Goal: Task Accomplishment & Management: Use online tool/utility

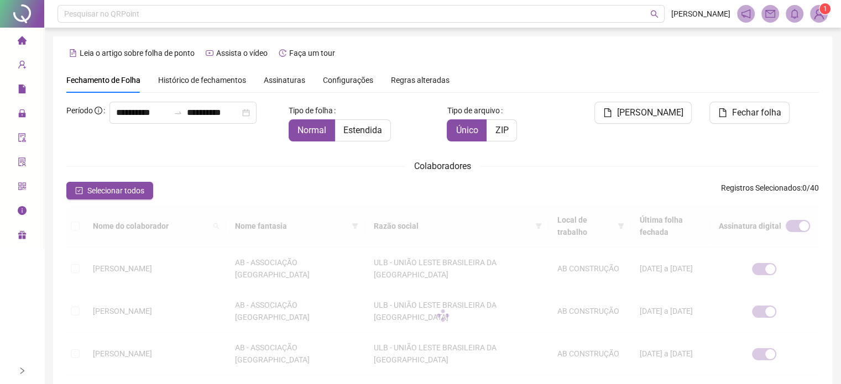
scroll to position [34, 0]
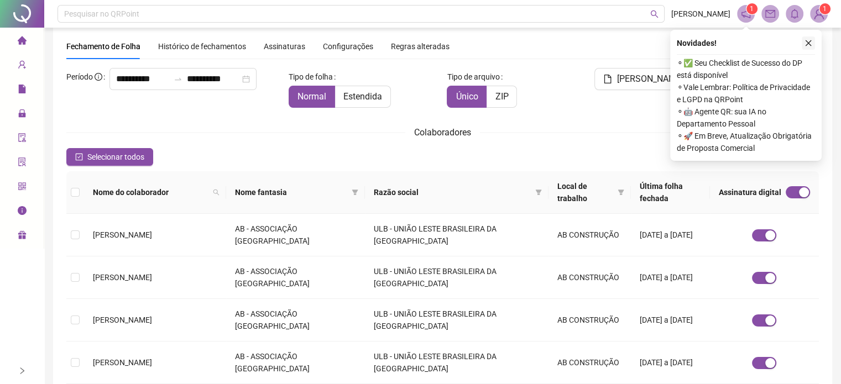
click at [809, 42] on icon "close" at bounding box center [809, 43] width 6 height 6
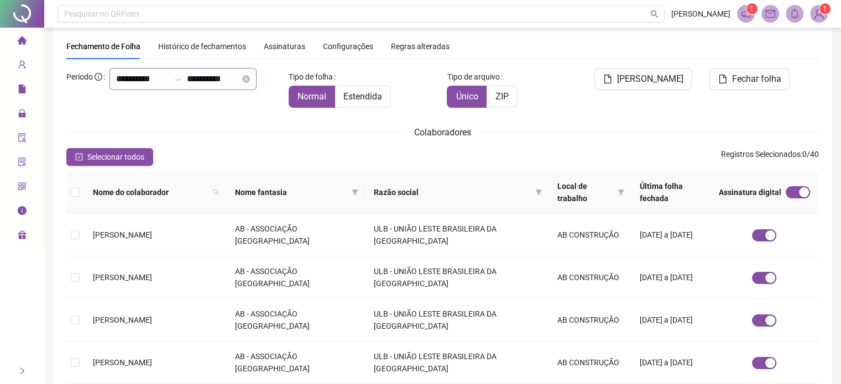
click at [110, 90] on div "**********" at bounding box center [183, 79] width 147 height 22
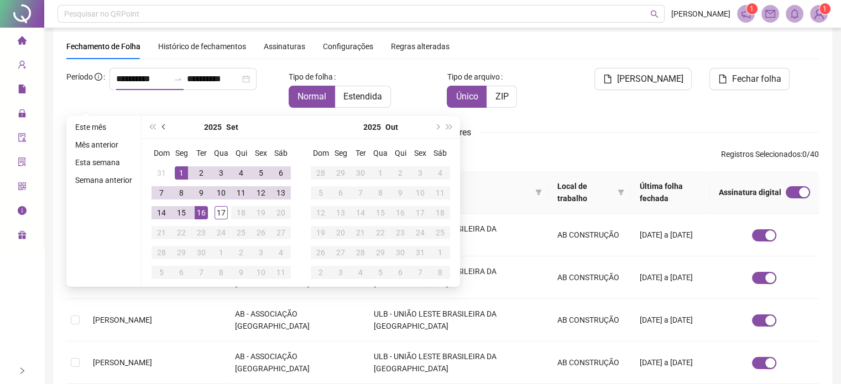
click at [165, 123] on button "prev-year" at bounding box center [164, 127] width 12 height 22
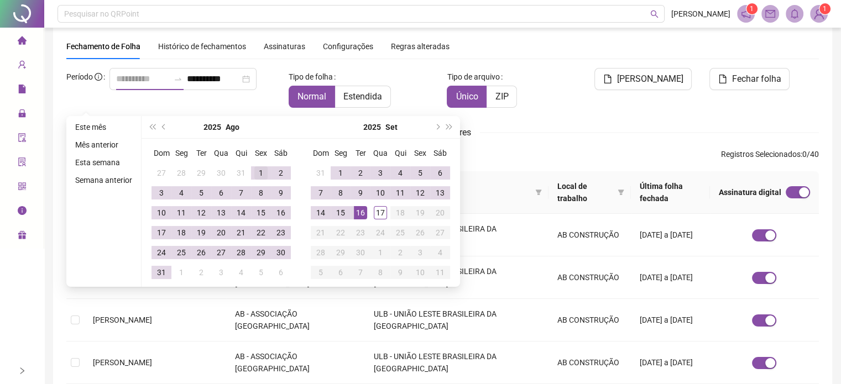
type input "**********"
click at [257, 168] on div "1" at bounding box center [260, 172] width 13 height 13
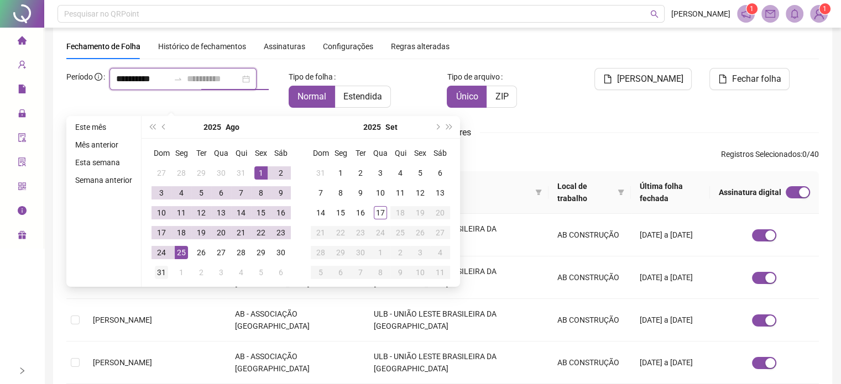
type input "**********"
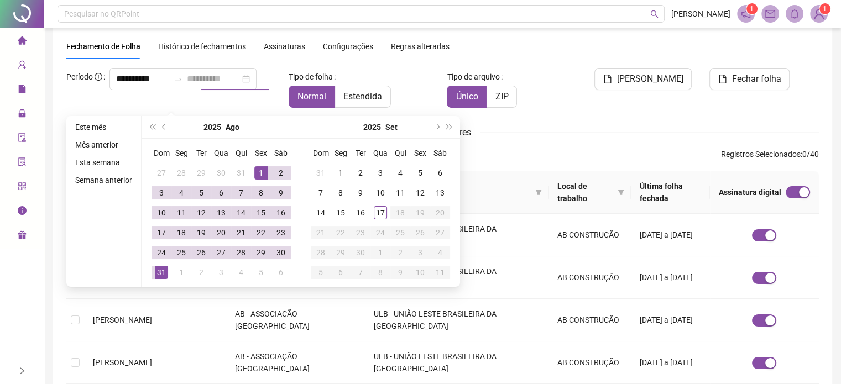
click at [164, 269] on div "31" at bounding box center [161, 272] width 13 height 13
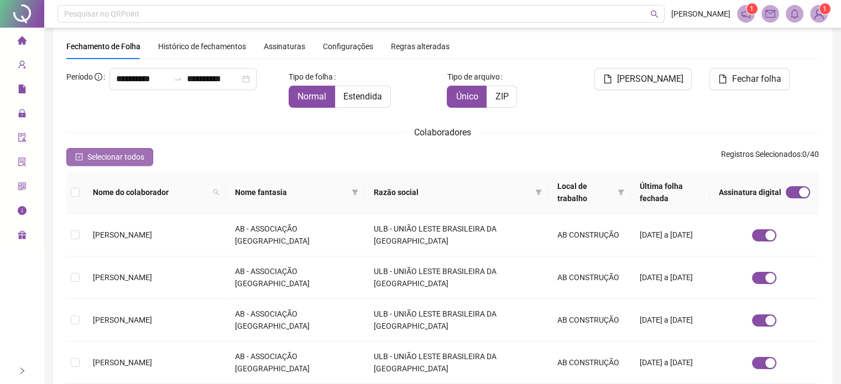
click at [121, 159] on span "Selecionar todos" at bounding box center [115, 157] width 57 height 12
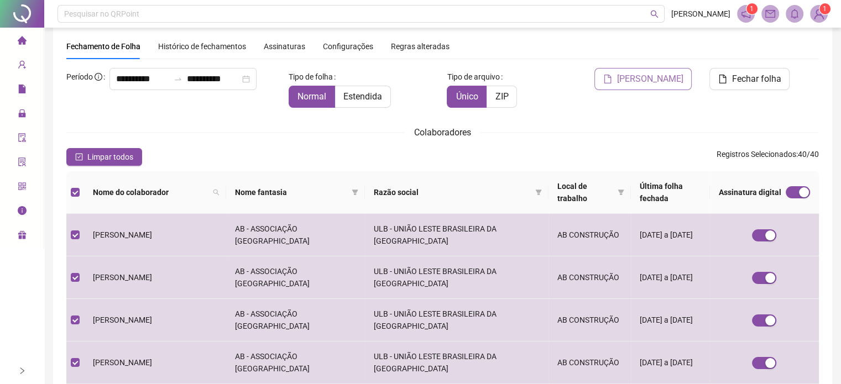
click at [654, 79] on span "[PERSON_NAME]" at bounding box center [650, 78] width 66 height 13
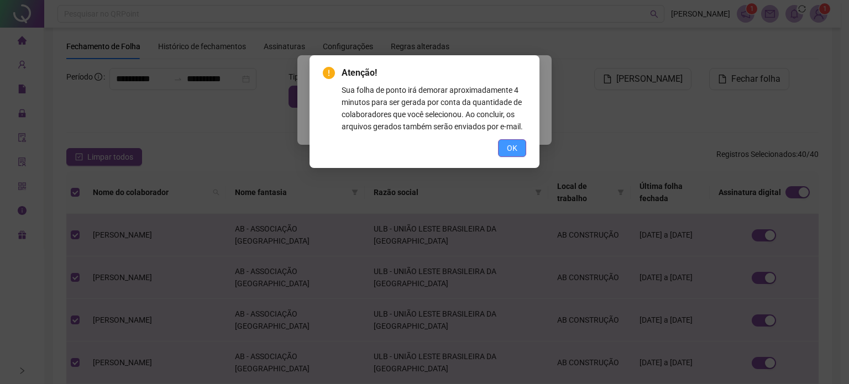
click at [519, 145] on button "OK" at bounding box center [512, 148] width 28 height 18
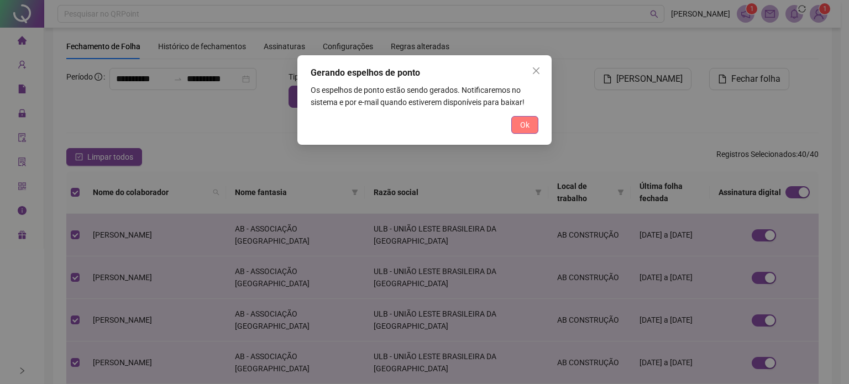
click at [525, 118] on button "Ok" at bounding box center [525, 125] width 27 height 18
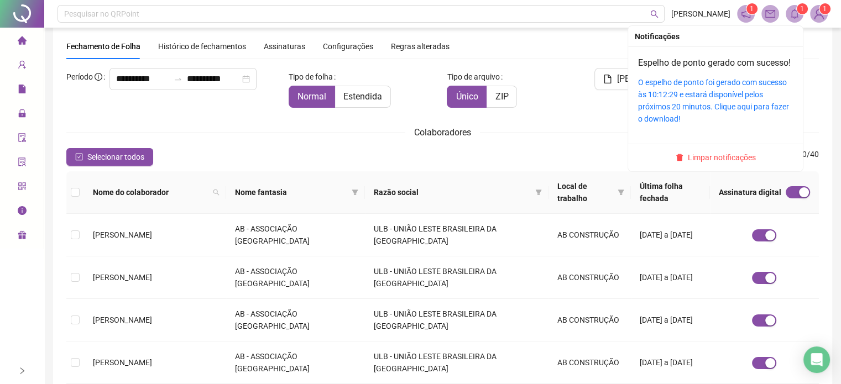
click at [798, 14] on icon "bell" at bounding box center [795, 14] width 10 height 10
click at [696, 96] on link "O espelho de ponto foi gerado com sucesso às 10:12:29 e estará disponível pelos…" at bounding box center [713, 100] width 151 height 45
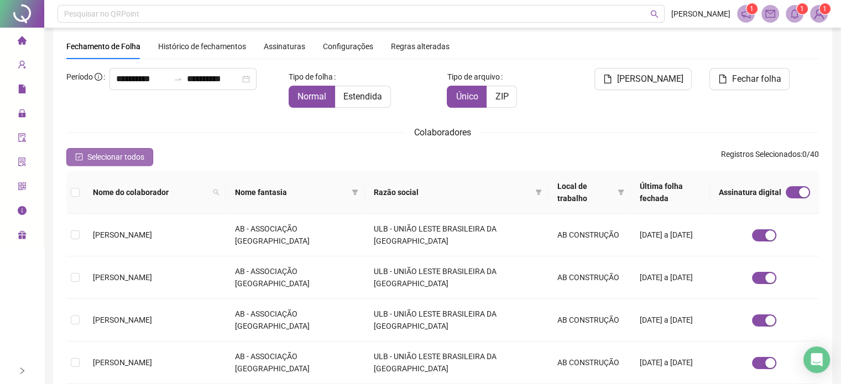
click at [108, 156] on span "Selecionar todos" at bounding box center [115, 157] width 57 height 12
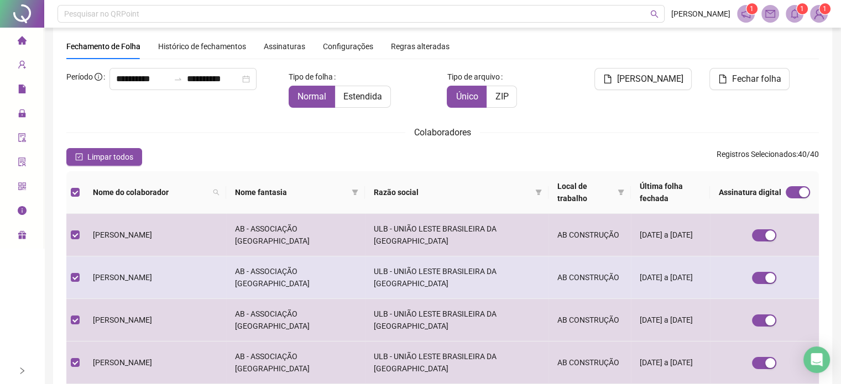
click at [139, 278] on span "[PERSON_NAME]" at bounding box center [122, 277] width 59 height 9
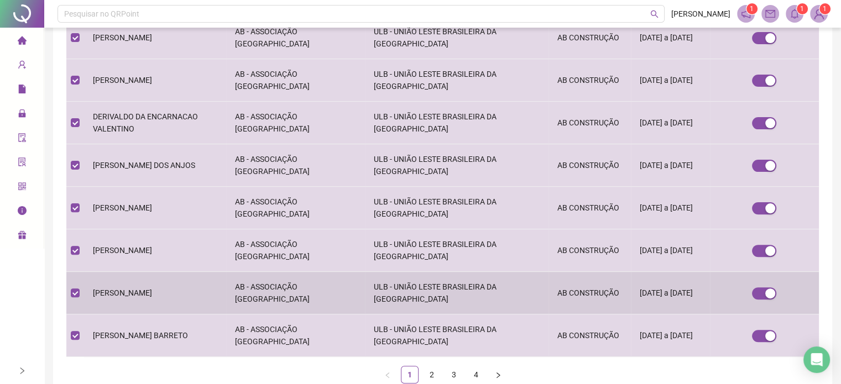
scroll to position [384, 0]
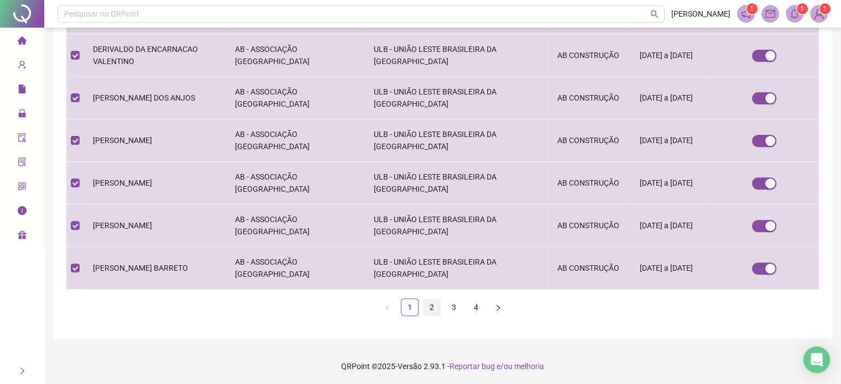
click at [434, 309] on link "2" at bounding box center [432, 307] width 17 height 17
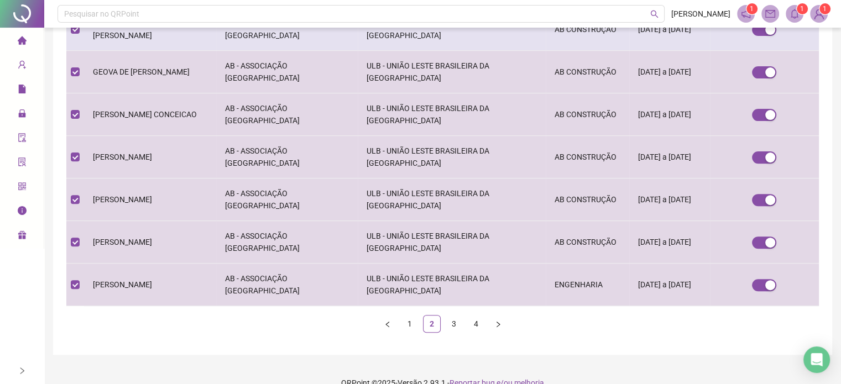
scroll to position [368, 0]
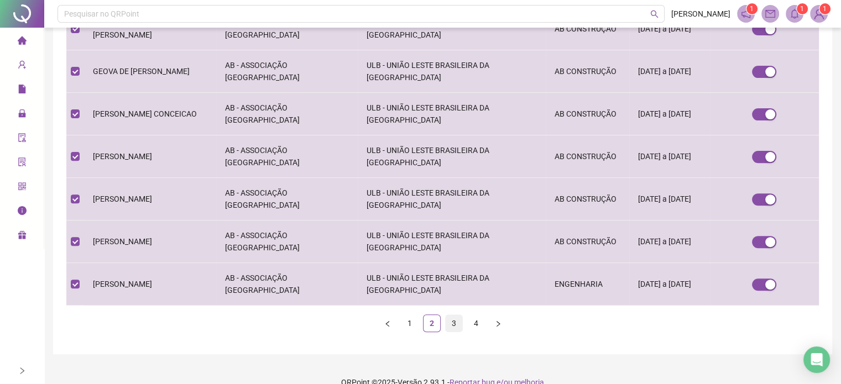
click at [455, 325] on link "3" at bounding box center [454, 323] width 17 height 17
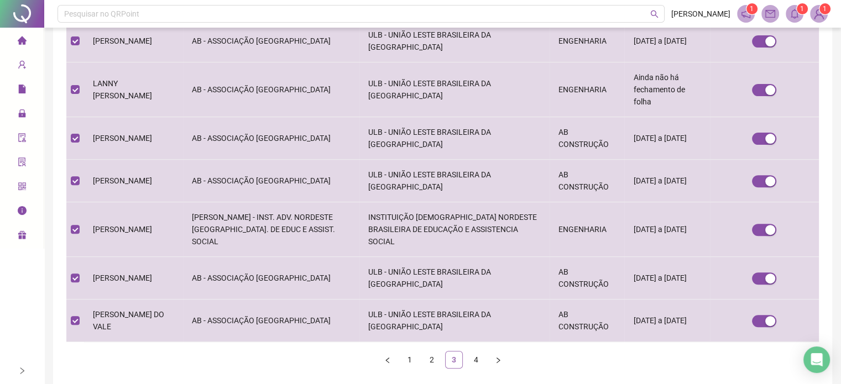
scroll to position [34, 0]
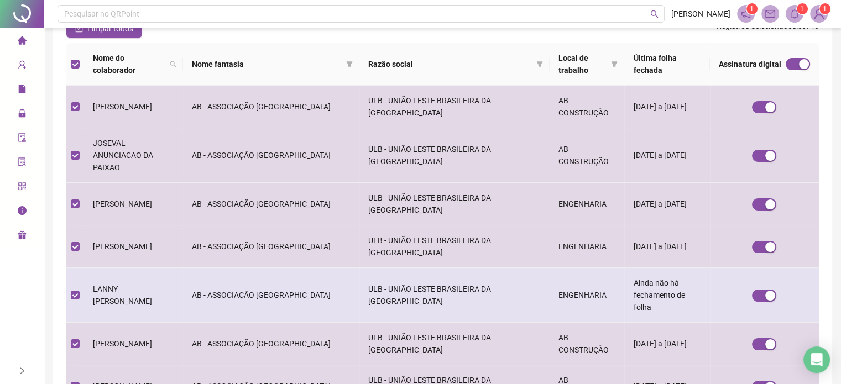
click at [138, 285] on span "LANNY [PERSON_NAME]" at bounding box center [122, 295] width 59 height 21
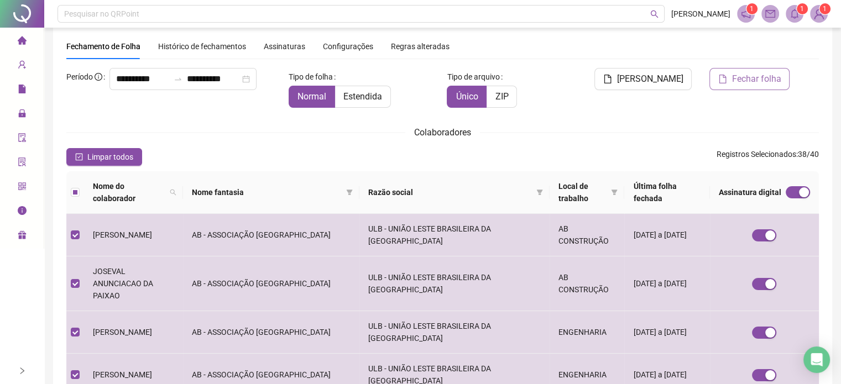
click at [753, 74] on span "Fechar folha" at bounding box center [756, 78] width 49 height 13
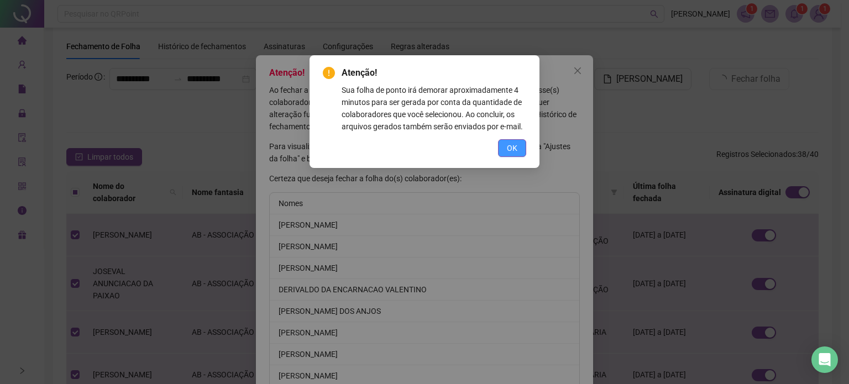
click at [502, 149] on button "OK" at bounding box center [512, 148] width 28 height 18
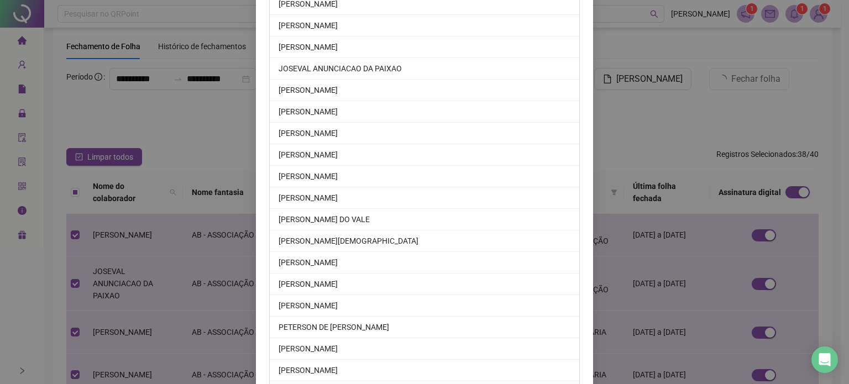
scroll to position [694, 0]
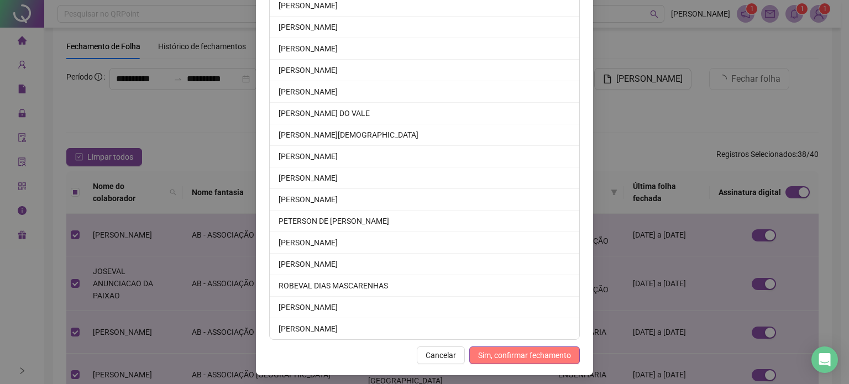
click at [508, 351] on span "Sim, confirmar fechamento" at bounding box center [524, 356] width 93 height 12
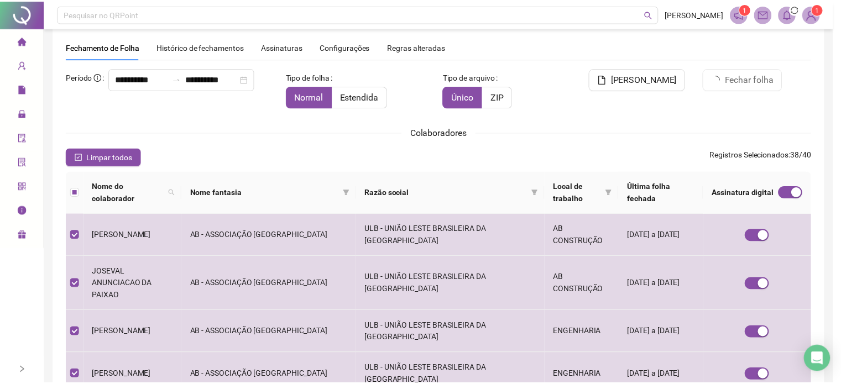
scroll to position [639, 0]
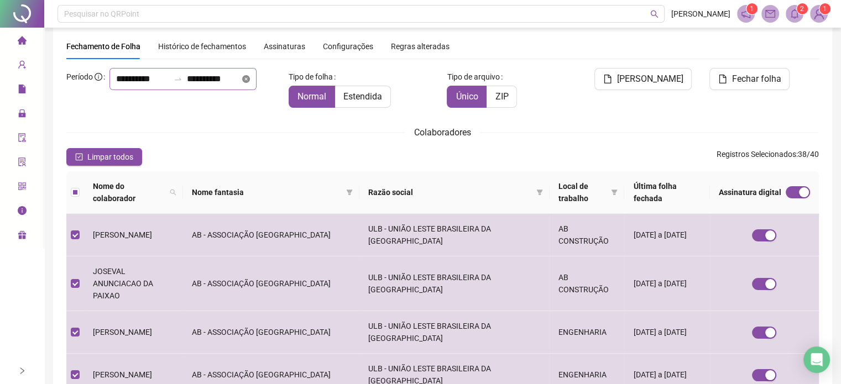
click at [242, 83] on icon "close-circle" at bounding box center [246, 79] width 8 height 8
click at [110, 90] on div at bounding box center [183, 79] width 147 height 22
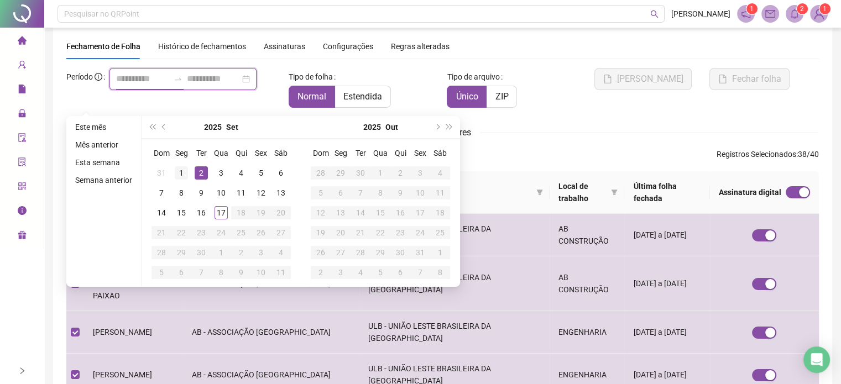
type input "**********"
click at [175, 173] on div "1" at bounding box center [181, 172] width 13 height 13
type input "**********"
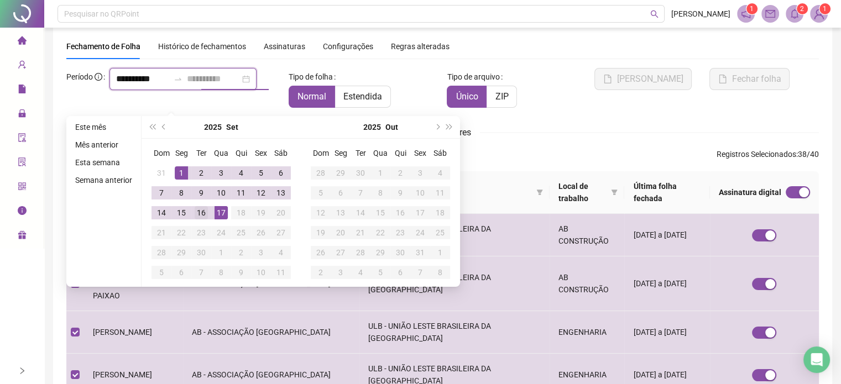
type input "**********"
click at [201, 213] on div "16" at bounding box center [201, 212] width 13 height 13
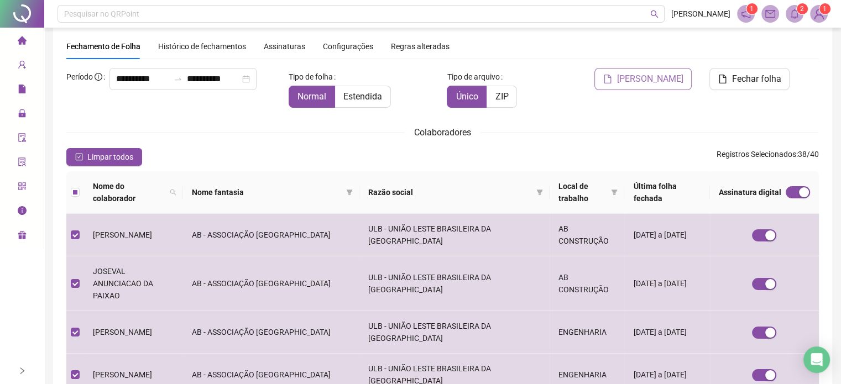
click at [659, 72] on span "[PERSON_NAME]" at bounding box center [650, 78] width 66 height 13
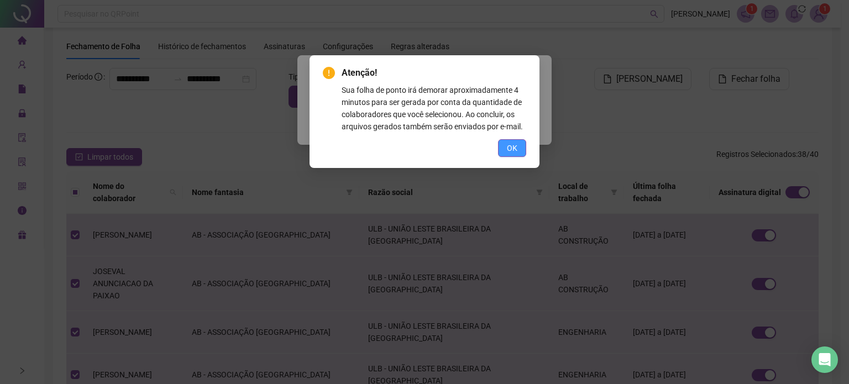
click at [509, 152] on span "OK" at bounding box center [512, 148] width 11 height 12
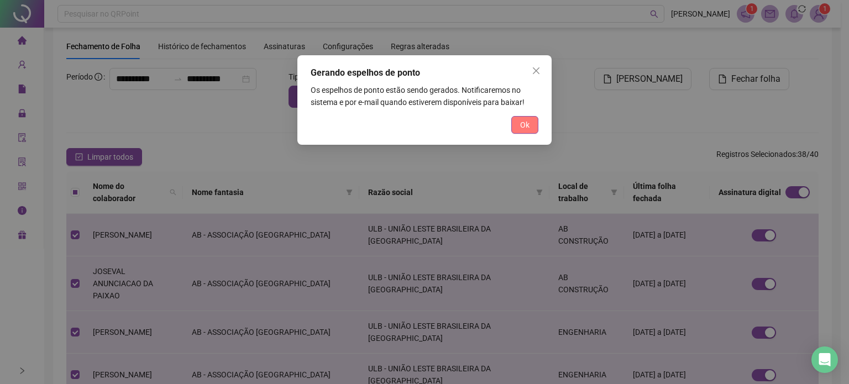
click at [522, 128] on span "Ok" at bounding box center [524, 125] width 9 height 12
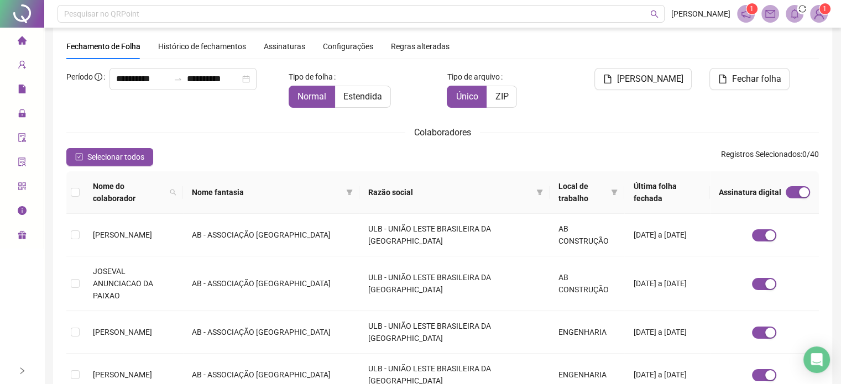
click at [586, 38] on div "Fechamento de Folha Histórico de fechamentos Assinaturas Configurações Regras a…" at bounding box center [442, 46] width 753 height 25
click at [583, 44] on div "Fechamento de Folha Histórico de fechamentos Assinaturas Configurações Regras a…" at bounding box center [442, 46] width 753 height 25
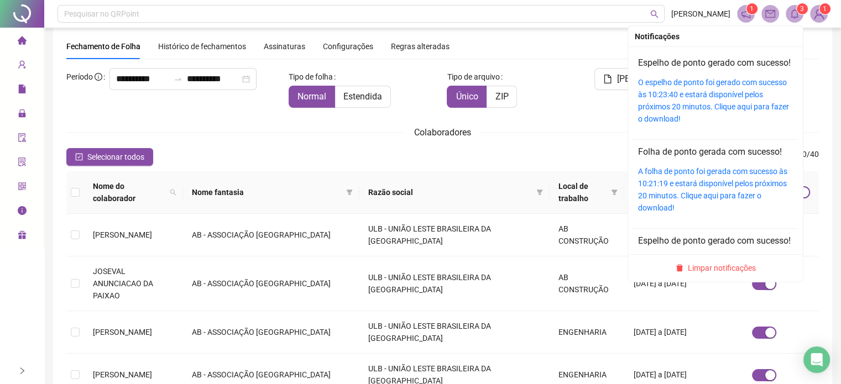
click at [790, 16] on icon "bell" at bounding box center [795, 14] width 10 height 10
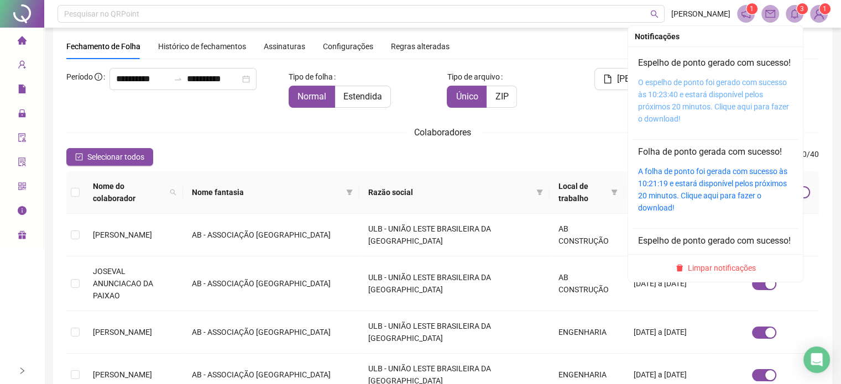
click at [702, 98] on link "O espelho de ponto foi gerado com sucesso às 10:23:40 e estará disponível pelos…" at bounding box center [713, 100] width 151 height 45
